Goal: Task Accomplishment & Management: Manage account settings

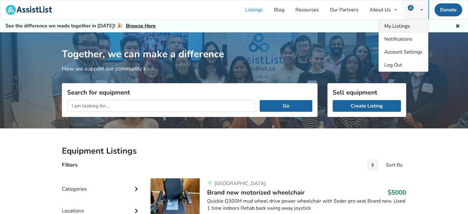
click at [400, 23] on span "My Listings" at bounding box center [398, 26] width 26 height 7
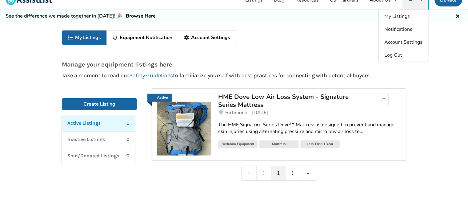
scroll to position [10, 0]
click at [253, 98] on div "HME Dove Low Air Loss System - Signature Series Mattress" at bounding box center [290, 101] width 144 height 16
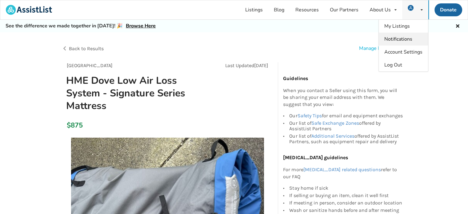
click at [399, 35] on link "Notifications" at bounding box center [403, 39] width 49 height 13
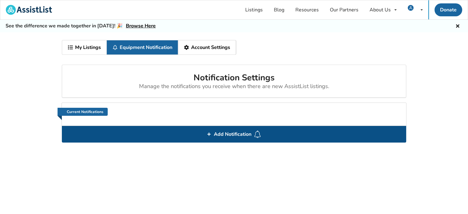
click at [214, 137] on span "Add Notification" at bounding box center [233, 134] width 42 height 10
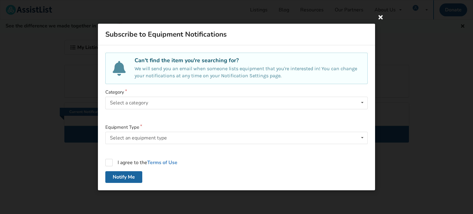
click at [379, 16] on icon at bounding box center [380, 16] width 11 height 11
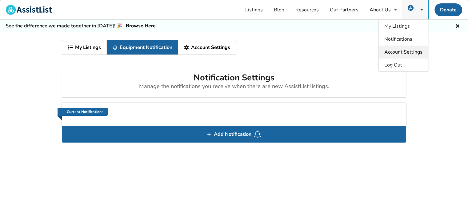
click at [402, 52] on span "Account Settings" at bounding box center [404, 52] width 38 height 7
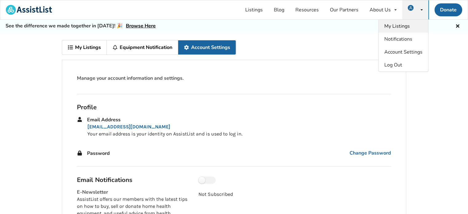
click at [398, 24] on span "My Listings" at bounding box center [398, 26] width 26 height 7
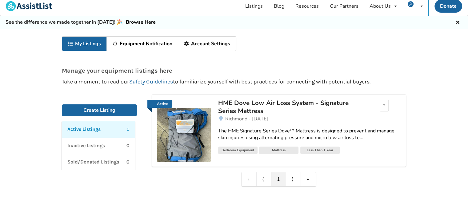
scroll to position [32, 0]
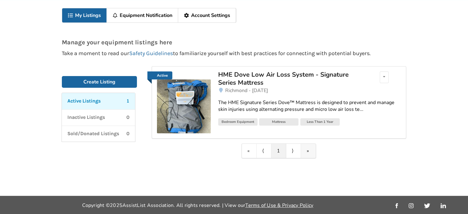
click at [307, 147] on link "»" at bounding box center [308, 151] width 15 height 14
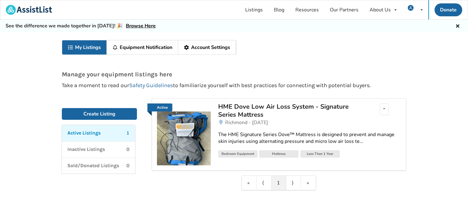
click at [139, 48] on link "Equipment Notification" at bounding box center [142, 47] width 71 height 14
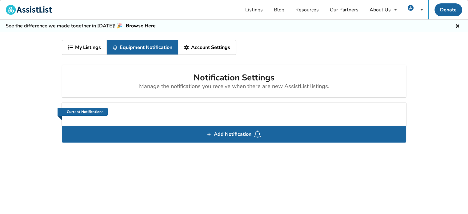
click at [216, 48] on link "Account Settings" at bounding box center [207, 47] width 58 height 14
